Goal: Information Seeking & Learning: Learn about a topic

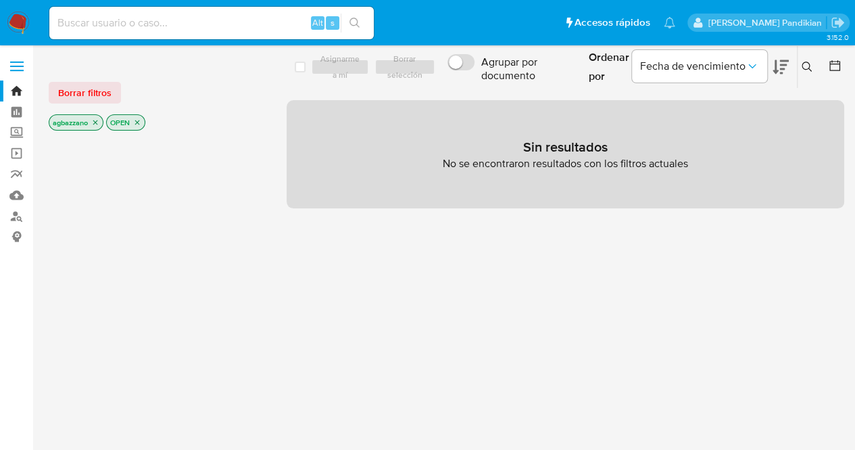
click at [139, 29] on input at bounding box center [211, 23] width 325 height 18
paste input "2048509775"
type input "2048509775"
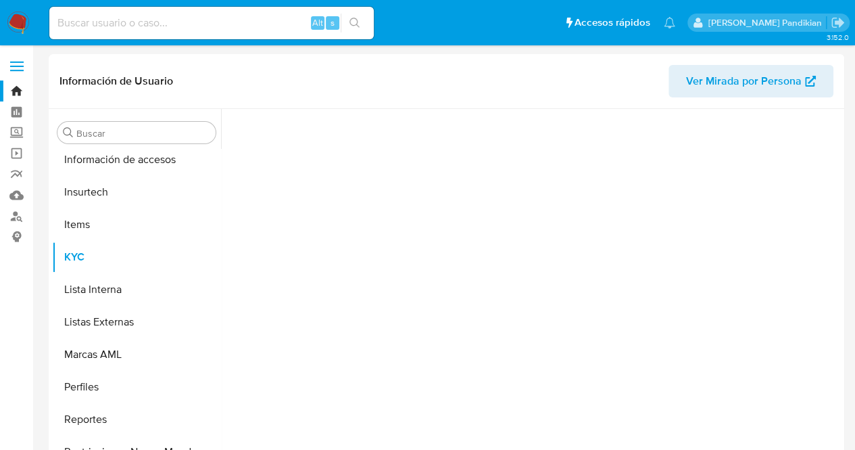
scroll to position [571, 0]
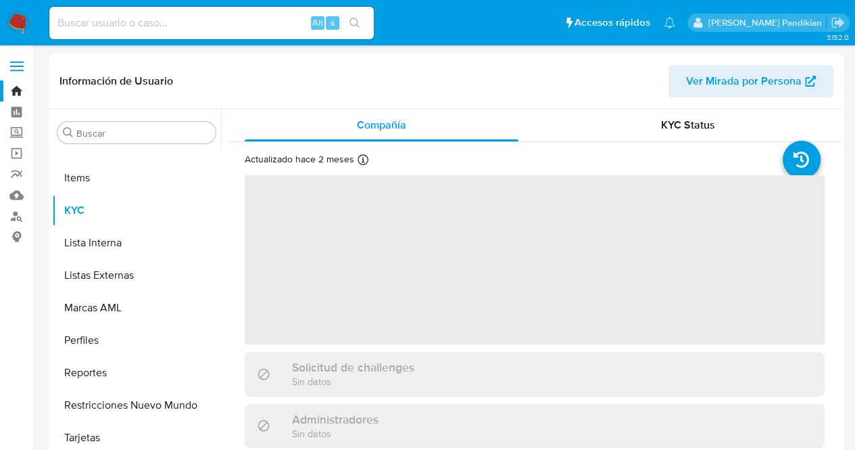
select select "10"
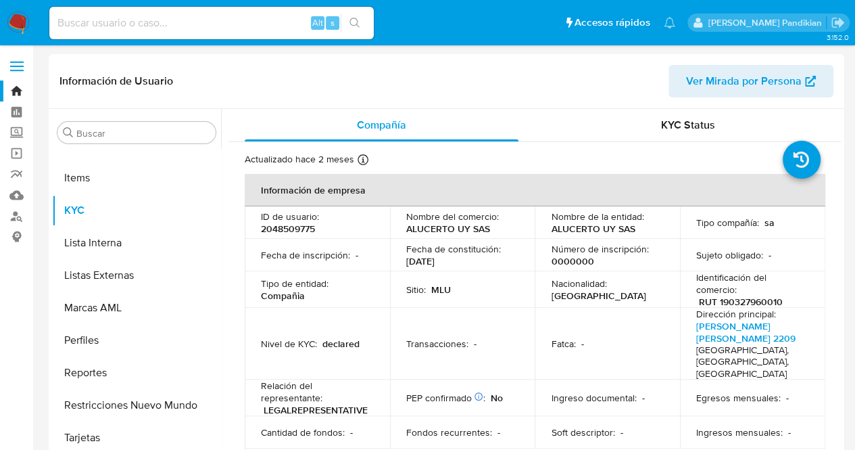
click at [585, 251] on p "Número de inscripción :" at bounding box center [599, 249] width 97 height 12
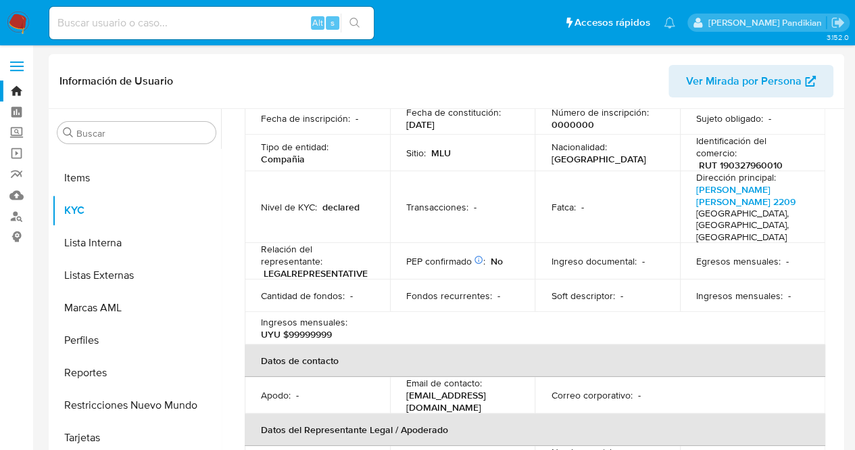
scroll to position [0, 0]
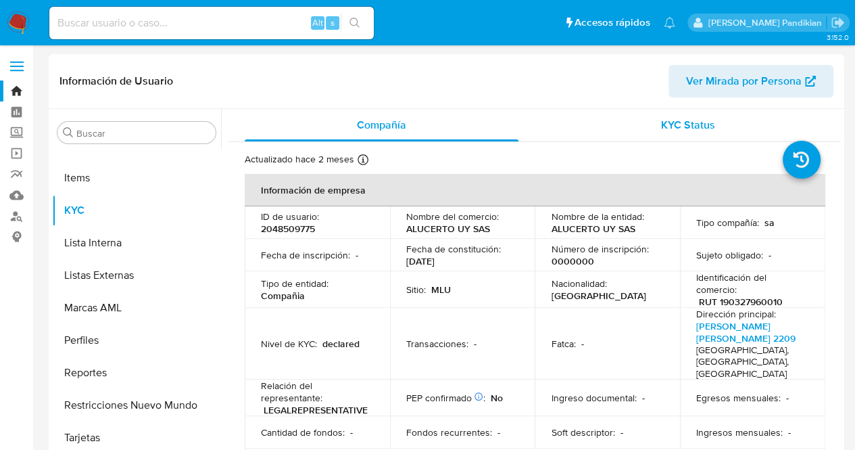
click at [661, 126] on span "KYC Status" at bounding box center [688, 125] width 54 height 16
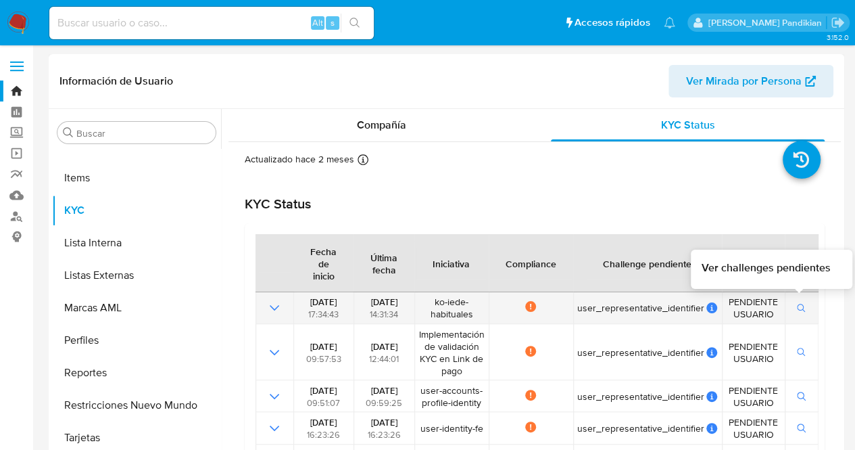
click at [797, 310] on icon "button" at bounding box center [801, 308] width 9 height 9
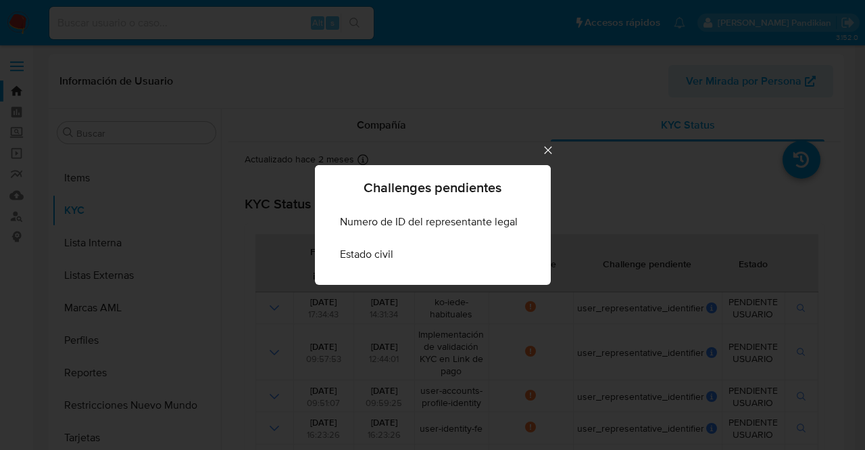
click at [551, 153] on icon "Cerrar" at bounding box center [549, 150] width 14 height 14
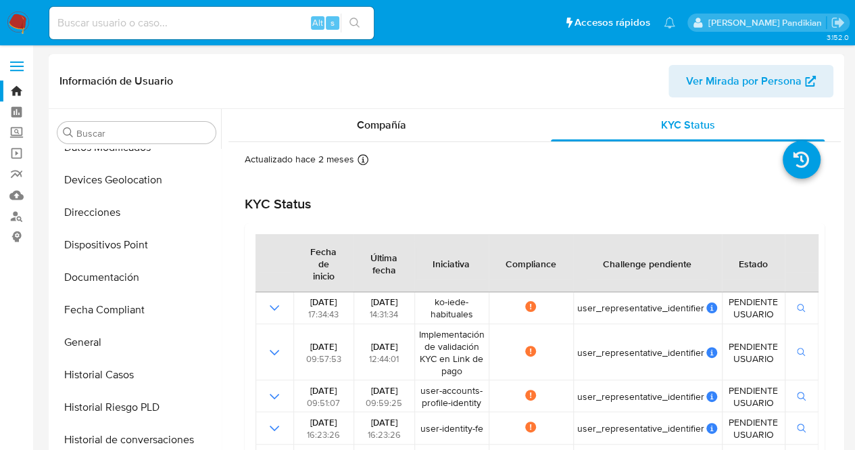
scroll to position [153, 0]
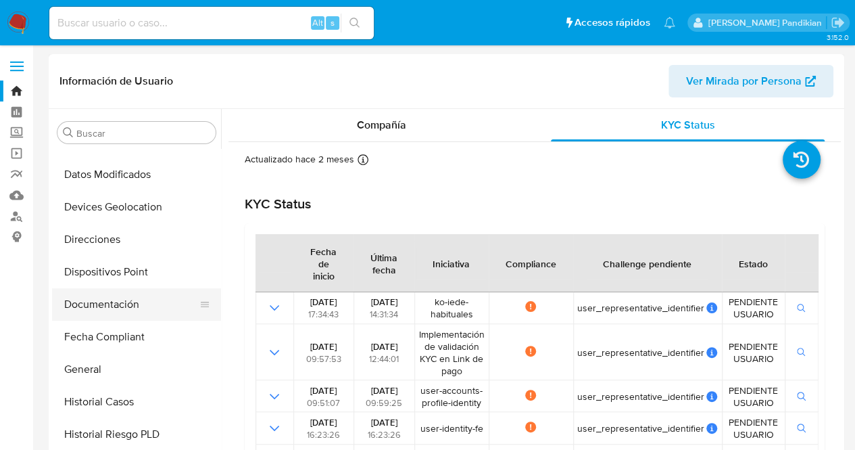
click at [126, 300] on button "Documentación" at bounding box center [131, 304] width 158 height 32
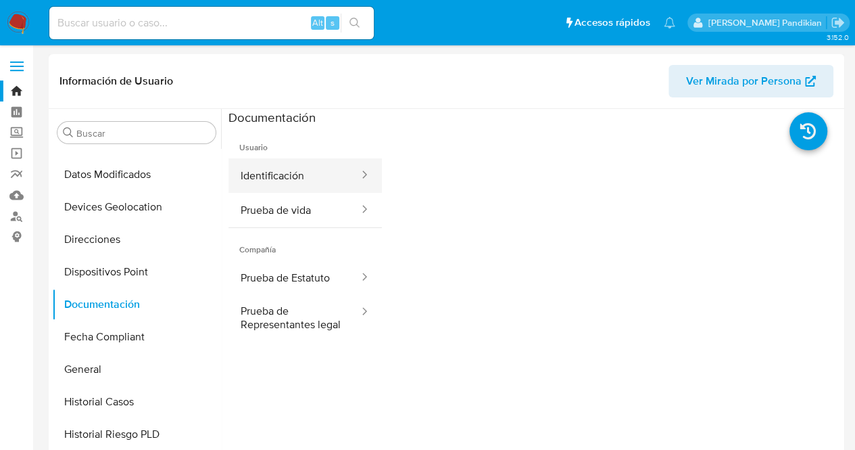
click at [286, 163] on button "Identificación" at bounding box center [295, 175] width 132 height 34
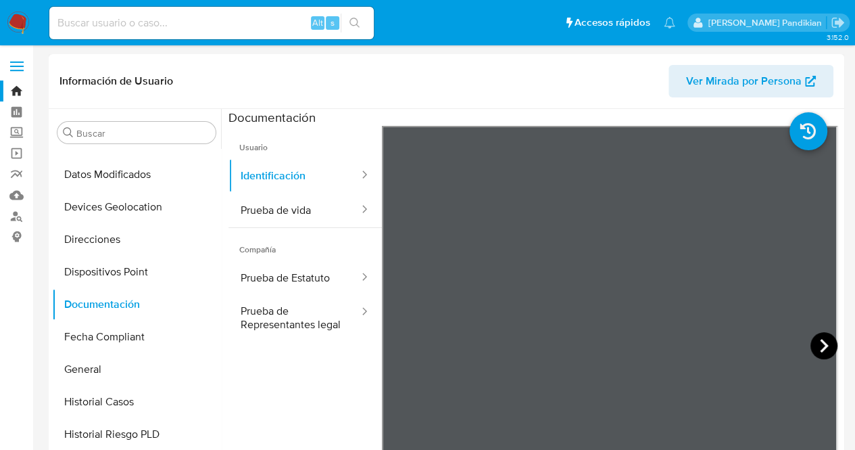
click at [813, 352] on icon at bounding box center [824, 345] width 27 height 27
click at [350, 206] on div at bounding box center [361, 210] width 22 height 16
click at [277, 216] on button "Prueba de vida" at bounding box center [295, 210] width 132 height 34
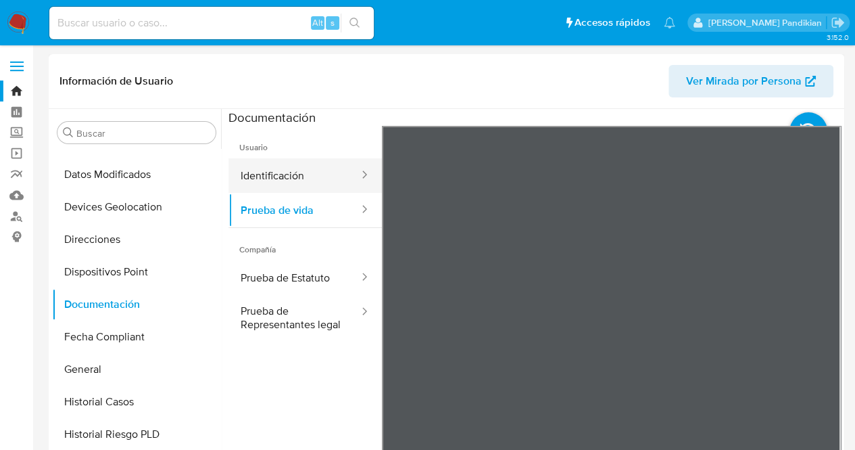
click at [277, 183] on button "Identificación" at bounding box center [295, 175] width 132 height 34
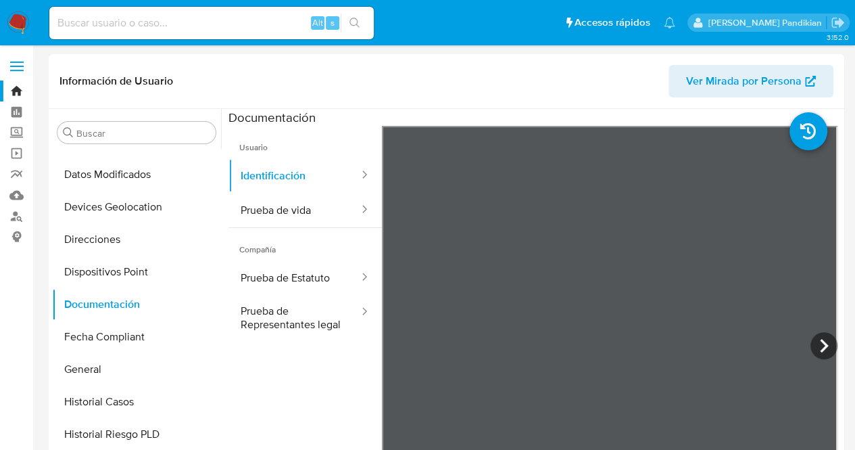
scroll to position [571, 0]
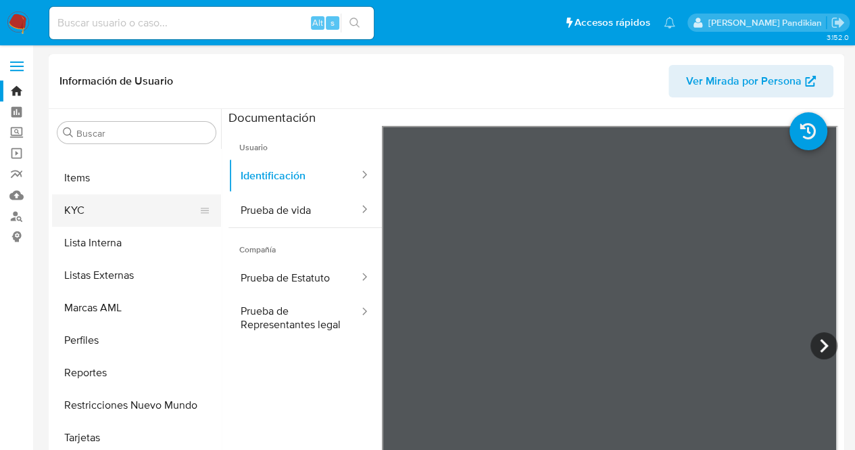
click at [116, 218] on button "KYC" at bounding box center [131, 210] width 158 height 32
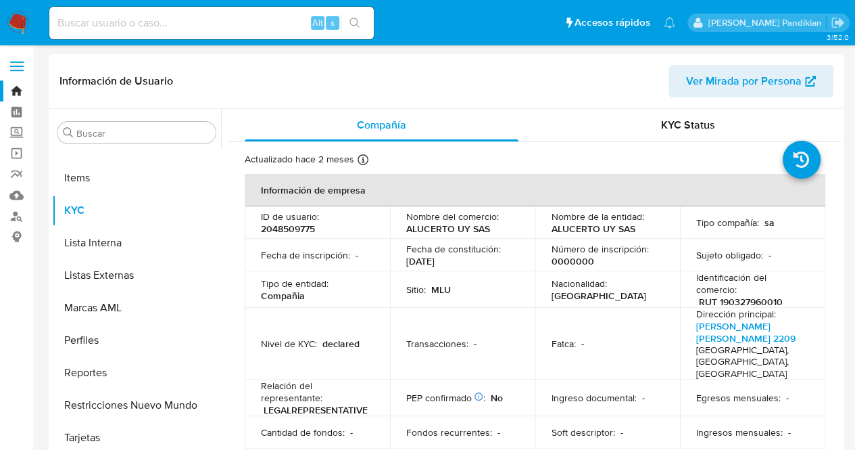
click at [473, 254] on p "Fecha de constitución :" at bounding box center [453, 249] width 95 height 12
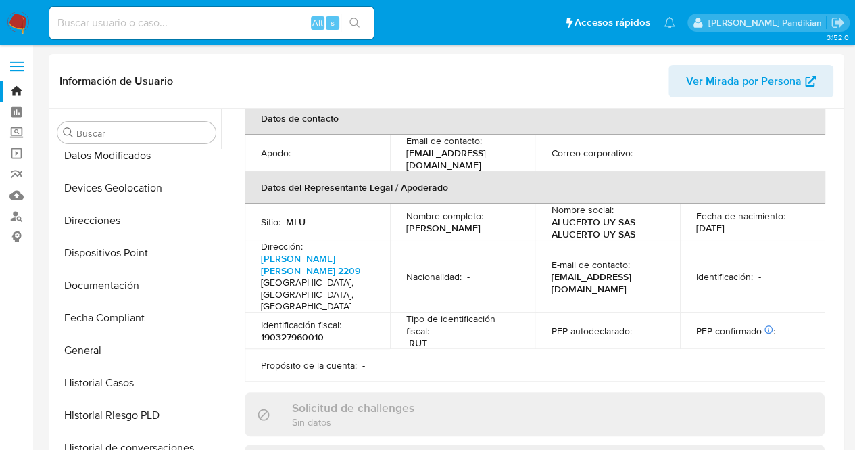
scroll to position [172, 0]
click at [110, 366] on button "Historial Casos" at bounding box center [131, 382] width 158 height 32
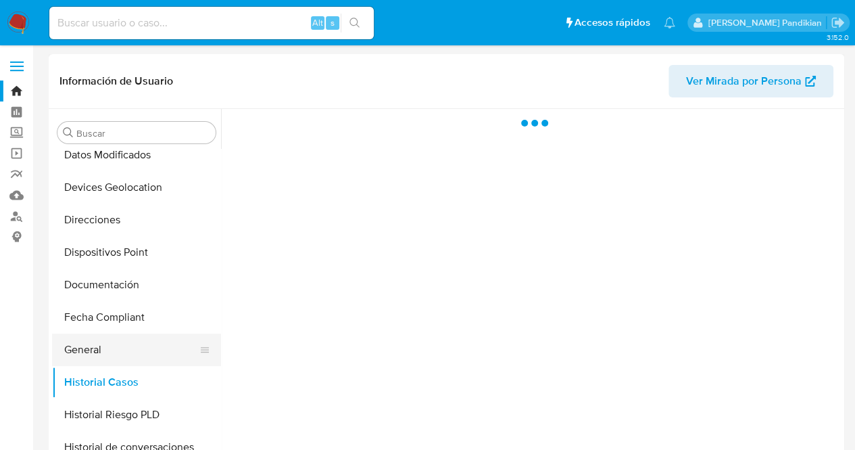
click at [99, 343] on button "General" at bounding box center [131, 349] width 158 height 32
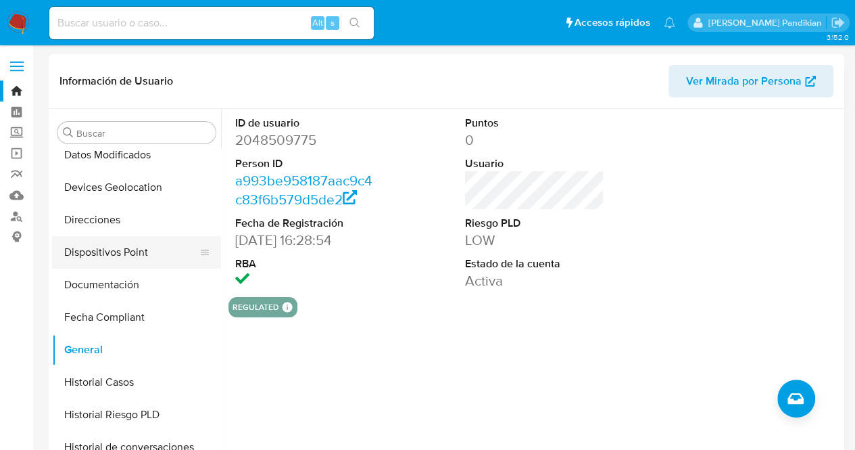
click at [127, 249] on button "Dispositivos Point" at bounding box center [131, 252] width 158 height 32
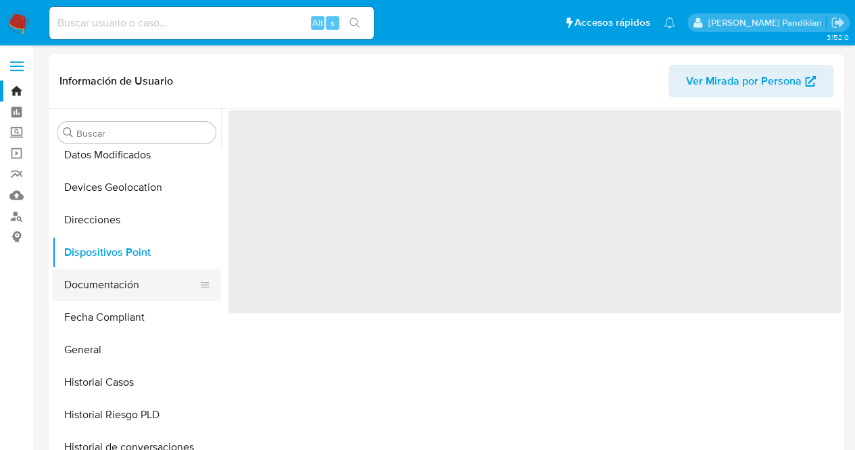
click at [127, 275] on button "Documentación" at bounding box center [131, 284] width 158 height 32
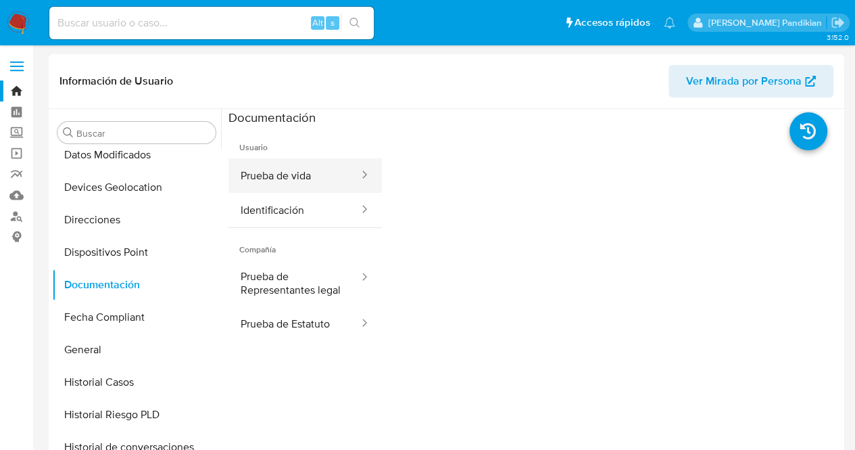
click at [296, 179] on button "Prueba de vida" at bounding box center [295, 175] width 132 height 34
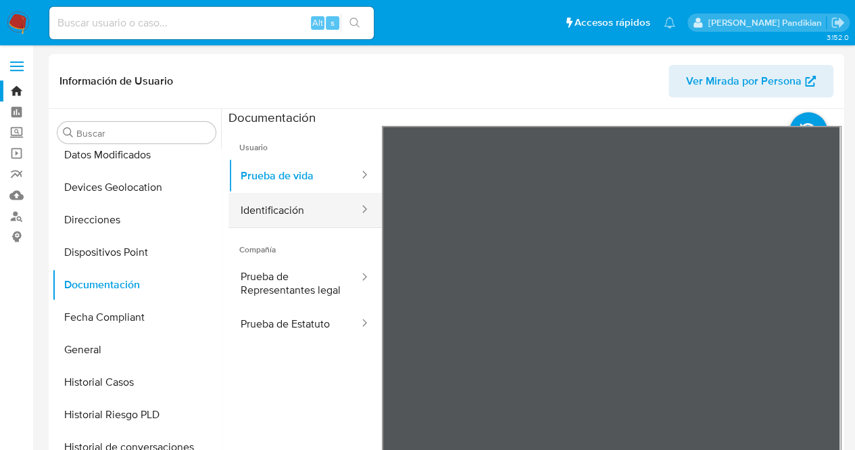
click at [289, 212] on button "Identificación" at bounding box center [295, 210] width 132 height 34
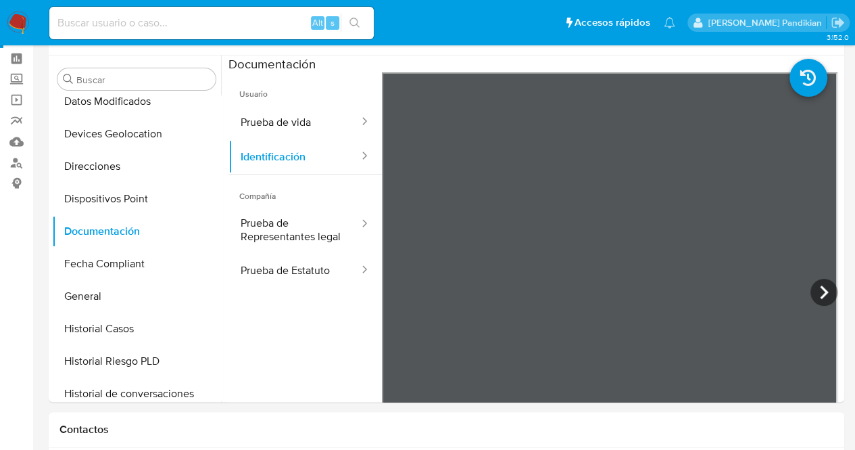
scroll to position [91, 0]
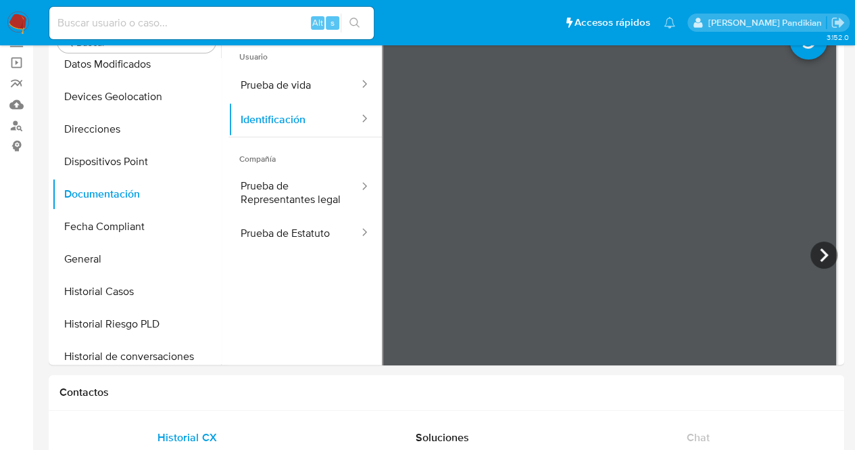
click at [164, 28] on input at bounding box center [211, 23] width 325 height 18
paste input "2582010190"
type input "2582010190"
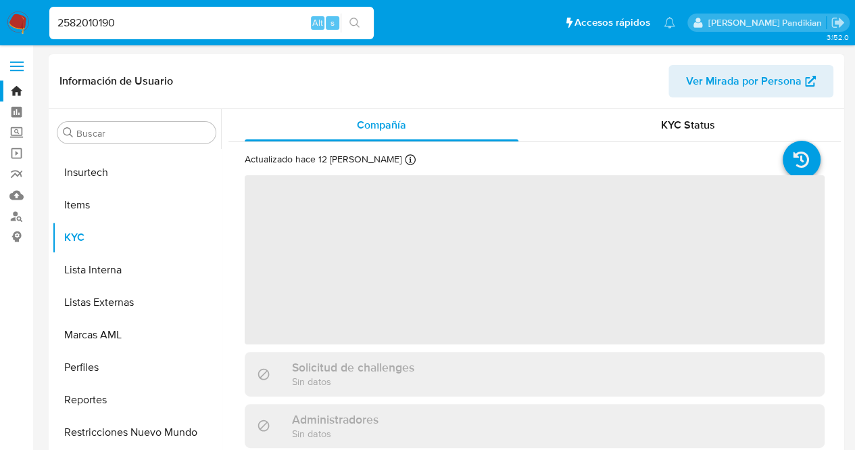
scroll to position [571, 0]
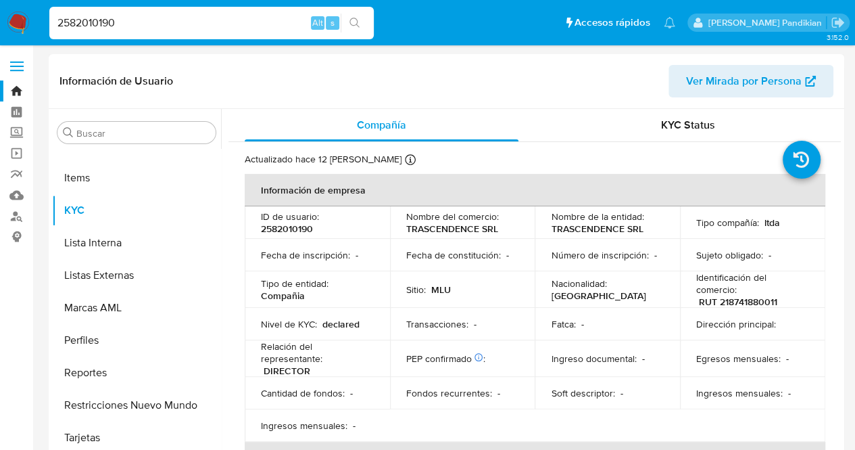
select select "10"
click at [404, 271] on td "Sitio : MLU" at bounding box center [462, 289] width 145 height 37
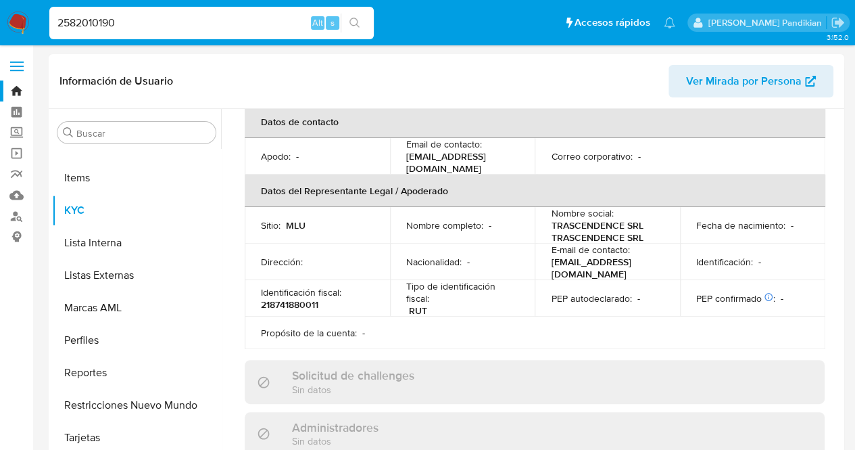
scroll to position [352, 0]
